Goal: Task Accomplishment & Management: Complete application form

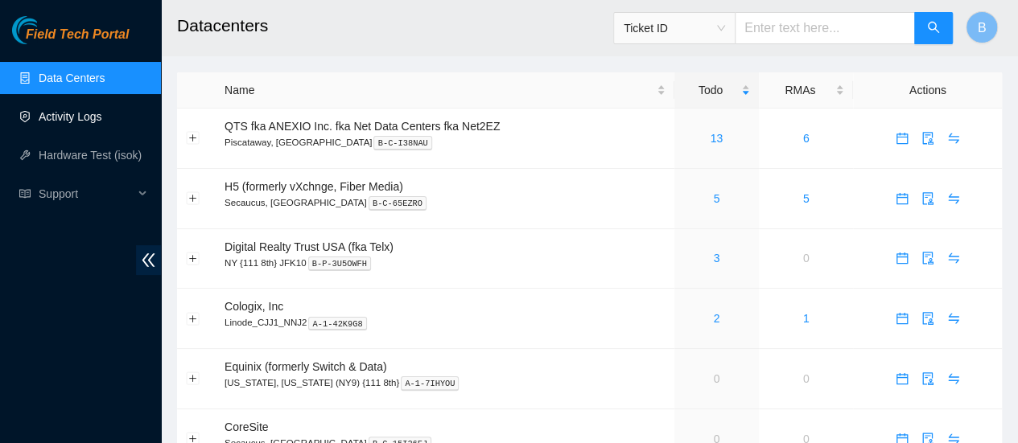
click at [60, 111] on link "Activity Logs" at bounding box center [71, 116] width 64 height 13
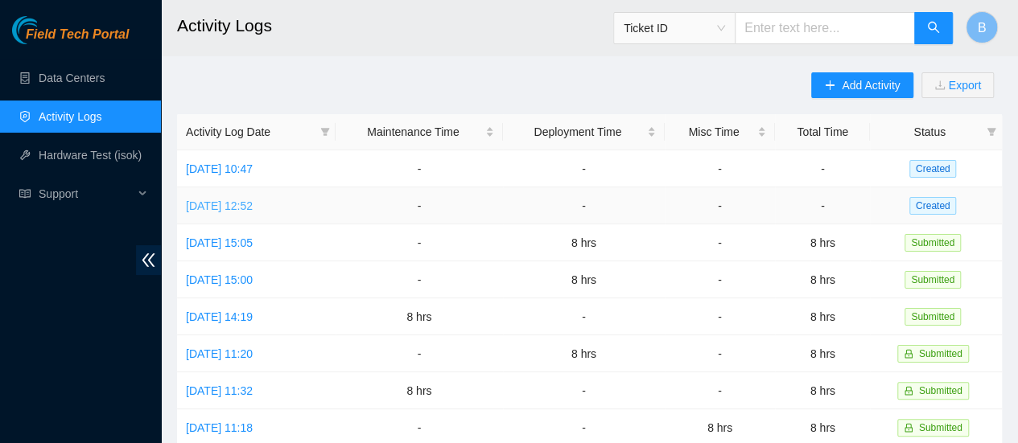
click at [237, 210] on link "Wed, 10 Sep 2025 12:52" at bounding box center [219, 206] width 67 height 13
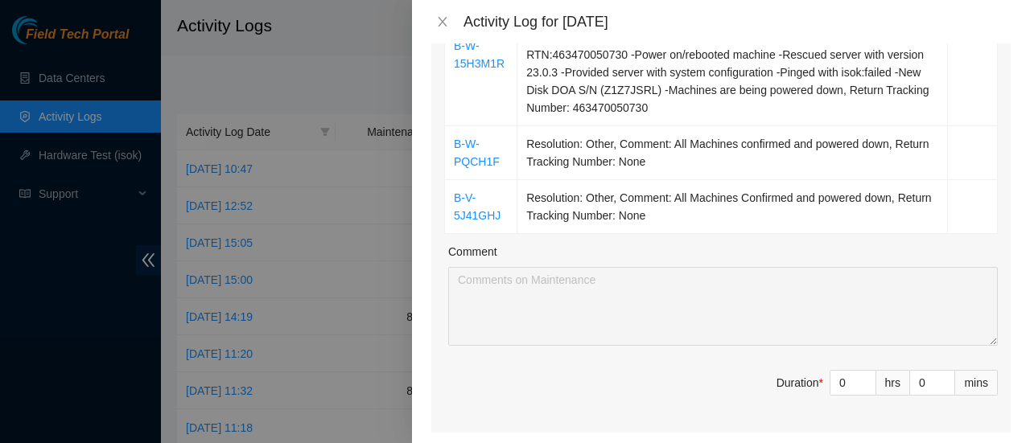
scroll to position [370, 0]
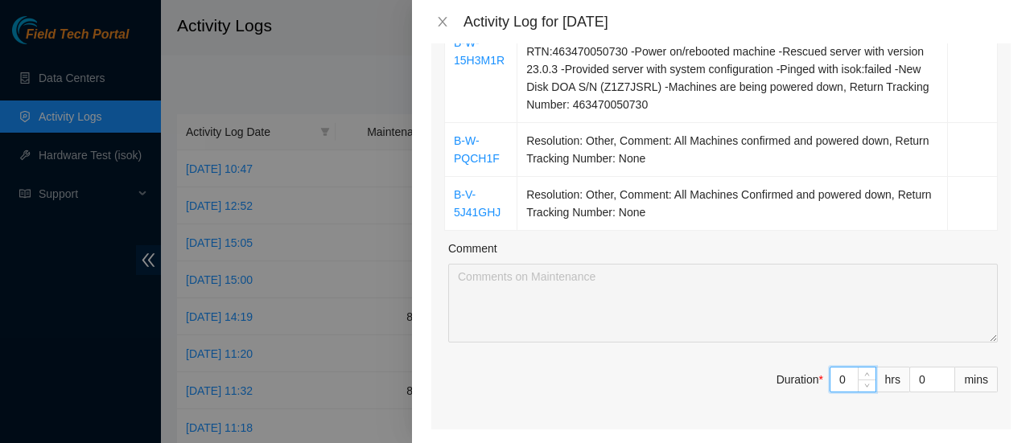
click at [842, 375] on input "0" at bounding box center [852, 380] width 45 height 24
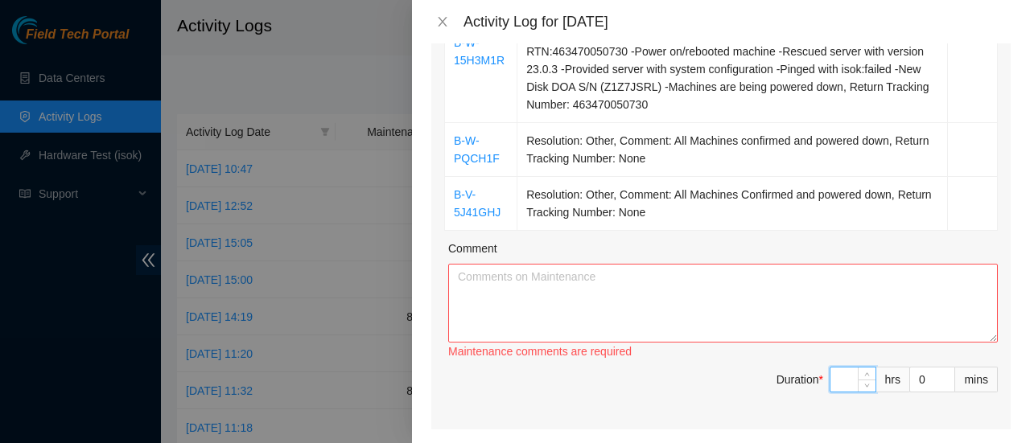
type input "8"
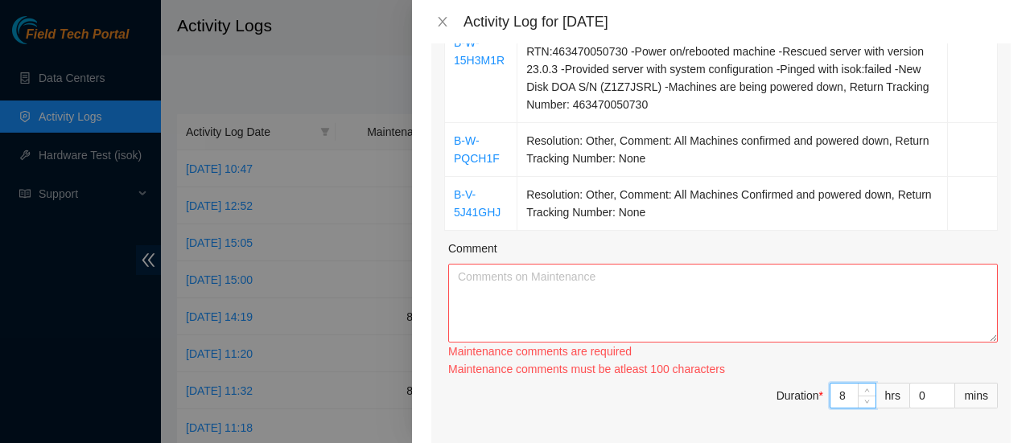
type input "8"
click at [669, 278] on textarea "Comment" at bounding box center [722, 303] width 549 height 79
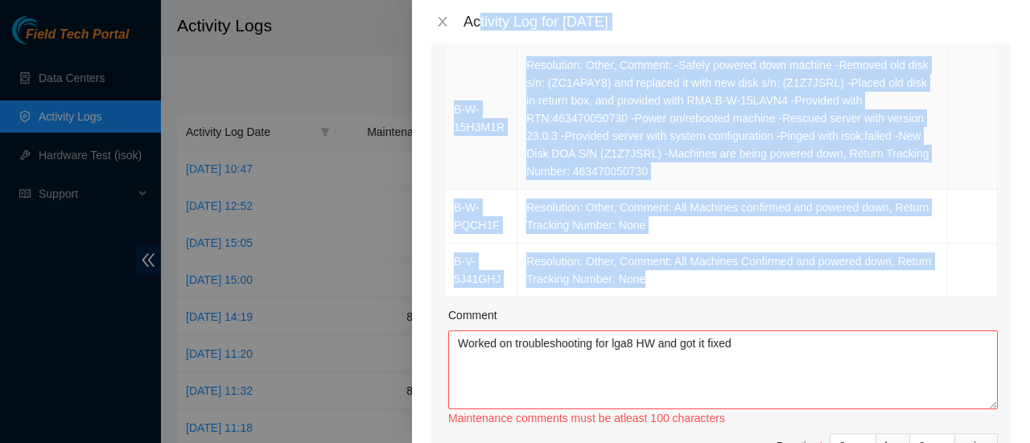
scroll to position [267, 0]
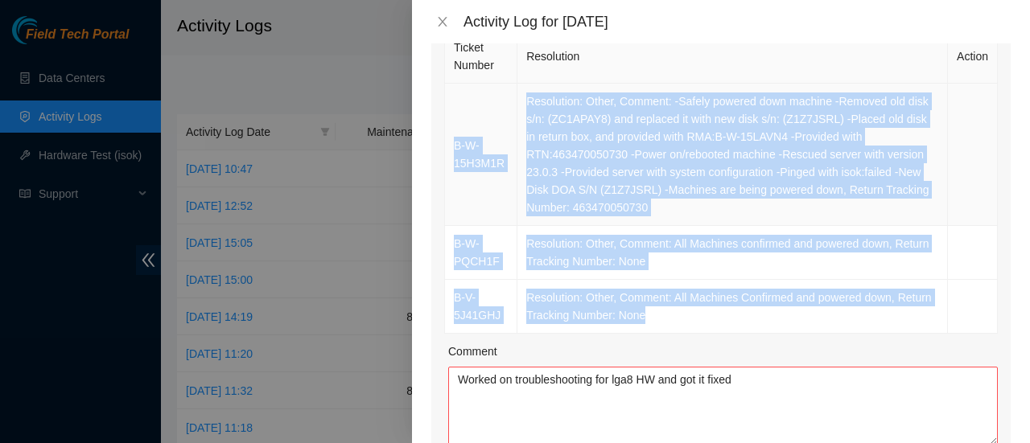
drag, startPoint x: 706, startPoint y: 205, endPoint x: 450, endPoint y: 130, distance: 267.3
click at [450, 130] on tbody "B-W-15H3M1R Resolution: Other, Comment: -Safely powered down machine -Removed o…" at bounding box center [721, 209] width 553 height 250
copy tbody "B-W-15H3M1R Resolution: Other, Comment: -Safely powered down machine -Removed o…"
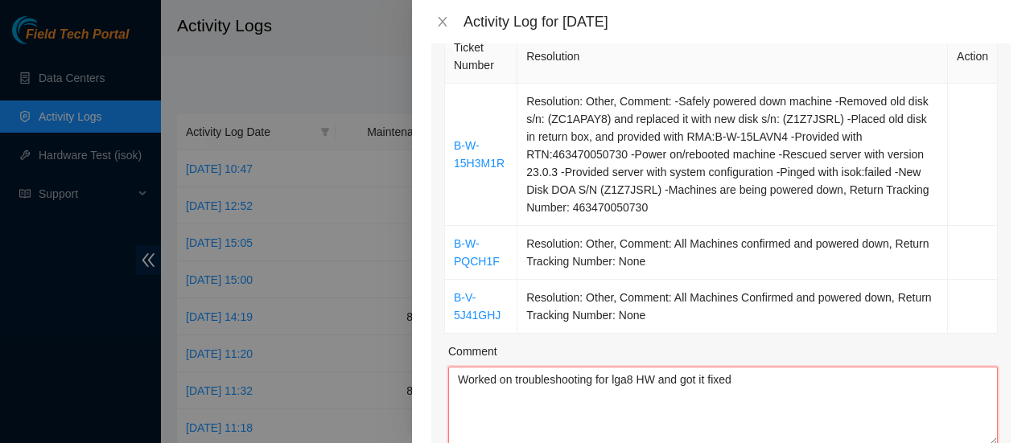
click at [478, 395] on textarea "Worked on troubleshooting for lga8 HW and got it fixed" at bounding box center [722, 406] width 549 height 79
paste textarea "B-W-15H3M1R Resolution: Other, Comment: -Safely powered down machine -Removed o…"
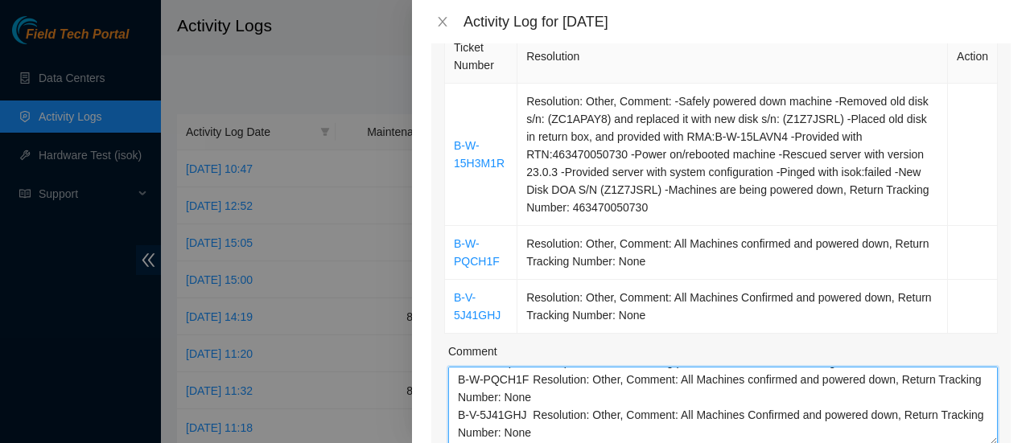
scroll to position [0, 0]
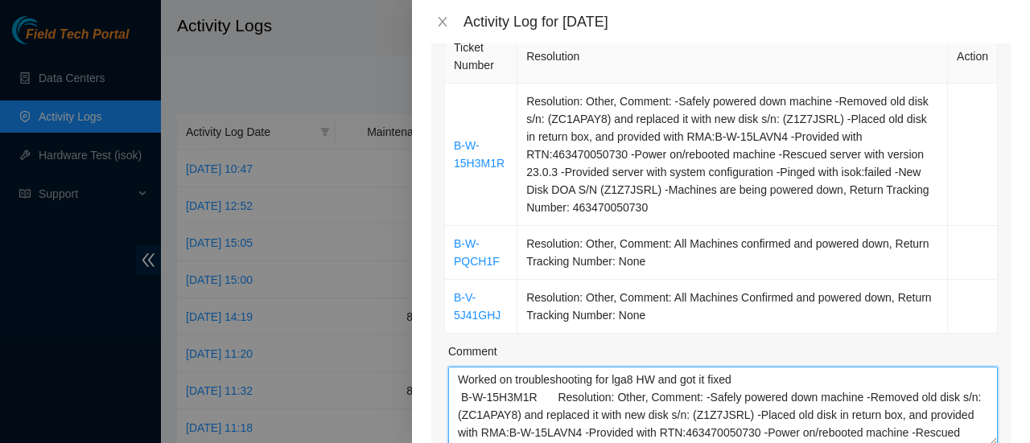
click at [753, 372] on textarea "Worked on troubleshooting for lga8 HW and got it fixed B-W-15H3M1R Resolution: …" at bounding box center [722, 406] width 549 height 79
paste textarea "B-W-155CK3I"
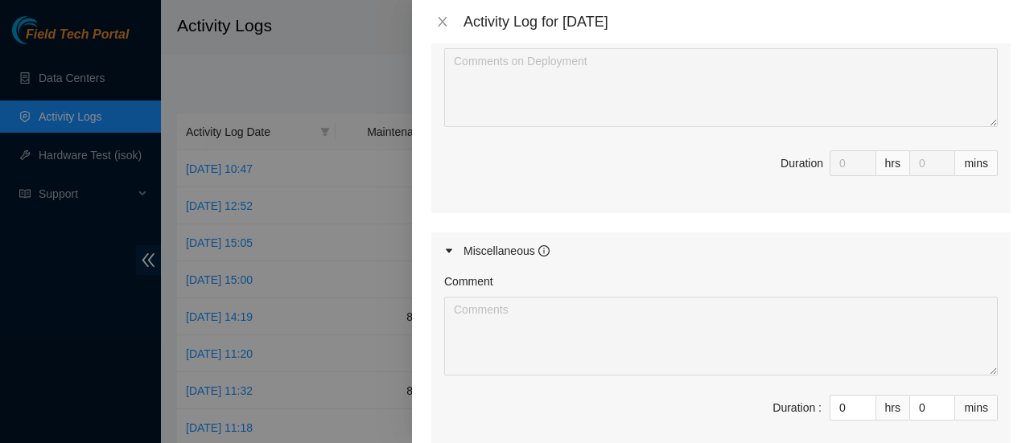
scroll to position [1101, 0]
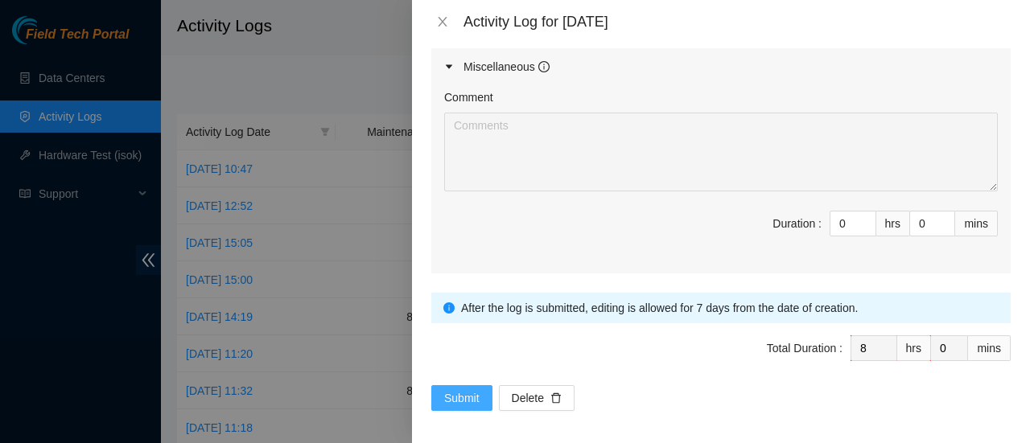
type textarea "Worked on ticket B-W-155CK3I troubleshooting for lga8 HW and got it fixed B-W-1…"
click at [460, 392] on span "Submit" at bounding box center [461, 398] width 35 height 18
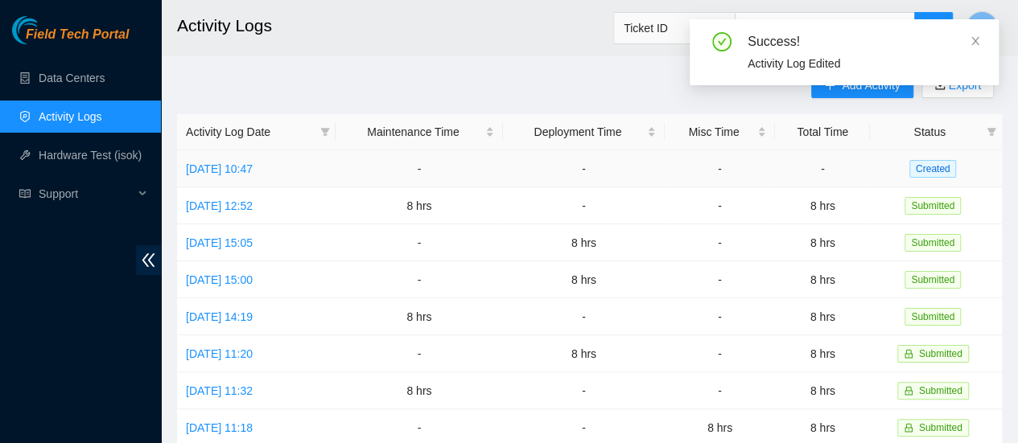
click at [239, 176] on td "Thu, 11 Sep 2025 10:47" at bounding box center [256, 168] width 158 height 37
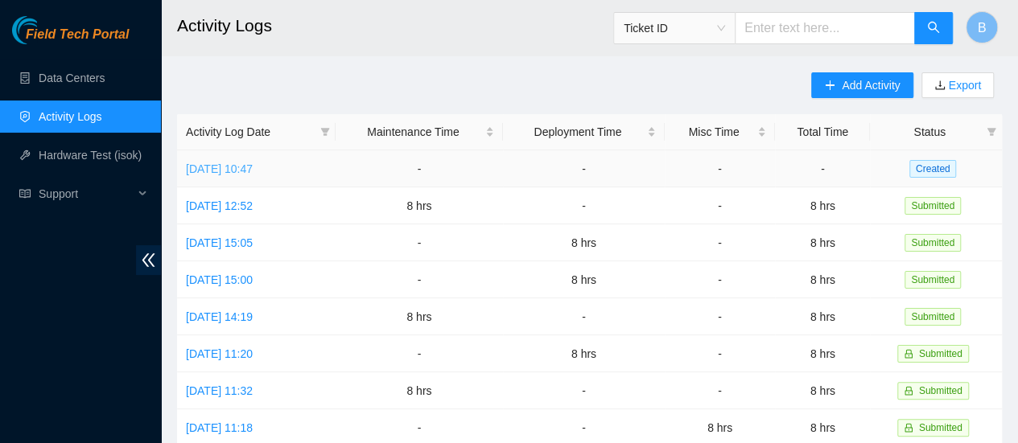
click at [244, 165] on link "Thu, 11 Sep 2025 10:47" at bounding box center [219, 169] width 67 height 13
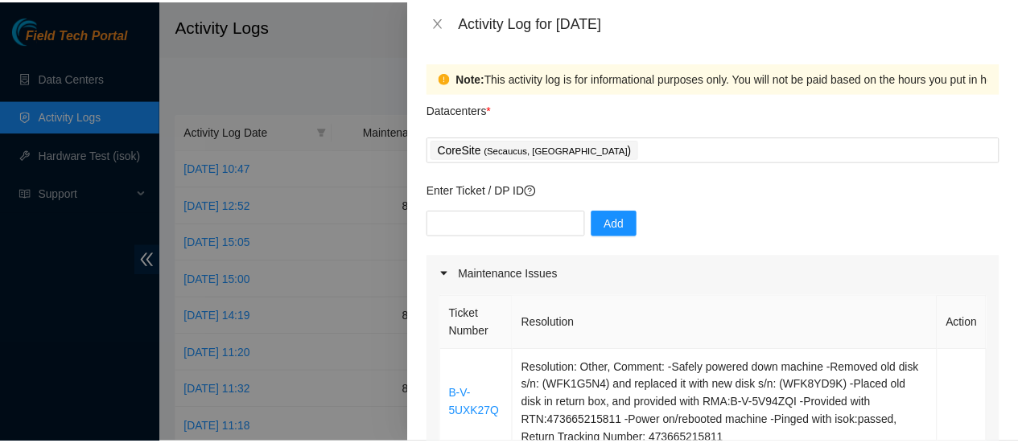
scroll to position [24, 0]
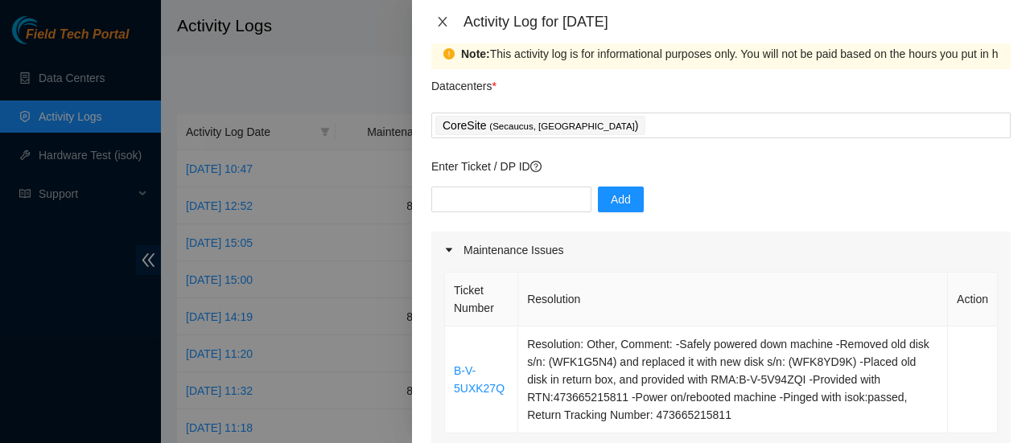
click at [447, 19] on icon "close" at bounding box center [442, 21] width 13 height 13
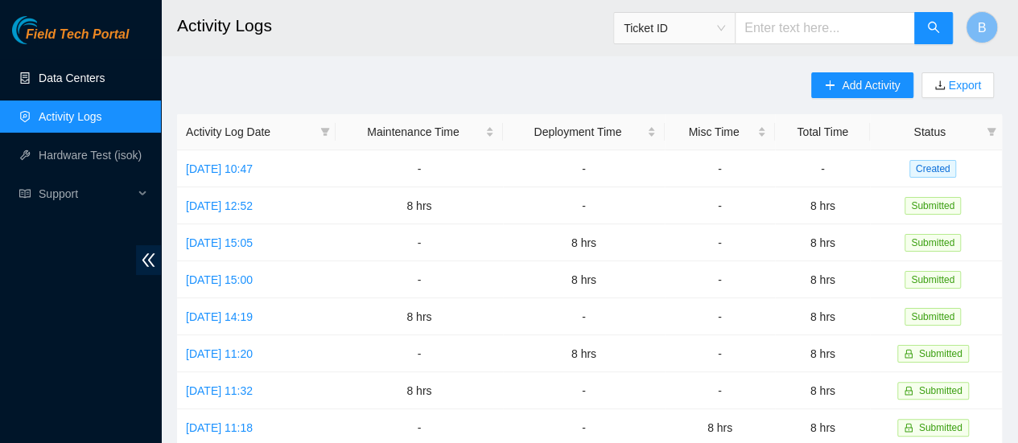
click at [66, 73] on link "Data Centers" at bounding box center [72, 78] width 66 height 13
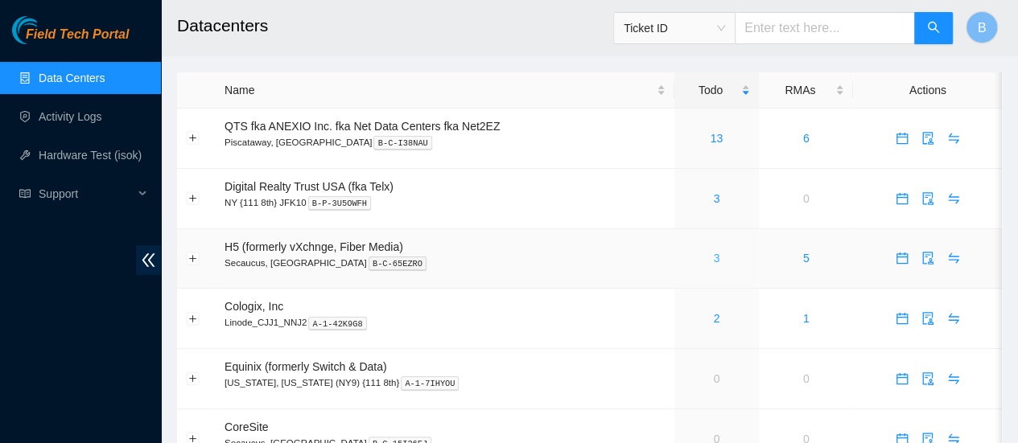
click at [714, 259] on link "3" at bounding box center [716, 258] width 6 height 13
click at [716, 318] on link "2" at bounding box center [716, 318] width 6 height 13
click at [715, 263] on link "3" at bounding box center [716, 258] width 6 height 13
click at [95, 160] on link "Hardware Test (isok)" at bounding box center [90, 155] width 103 height 13
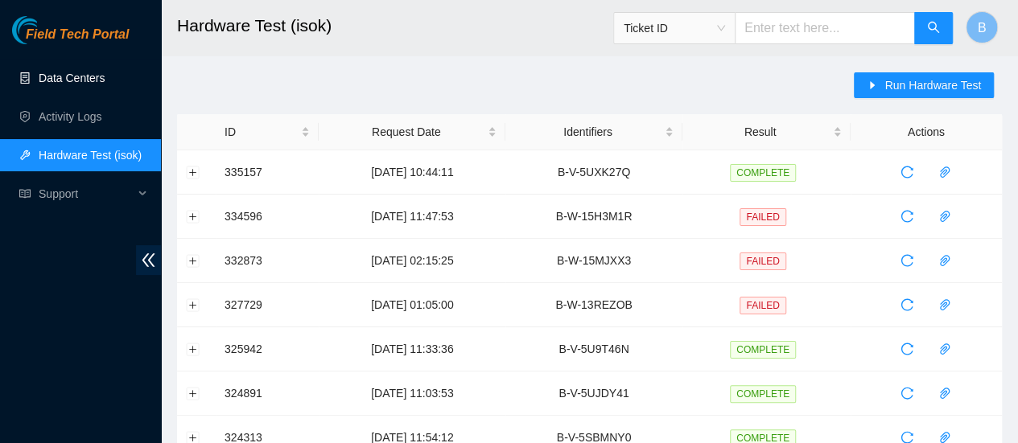
click at [61, 72] on link "Data Centers" at bounding box center [72, 78] width 66 height 13
